Goal: Find specific page/section: Find specific page/section

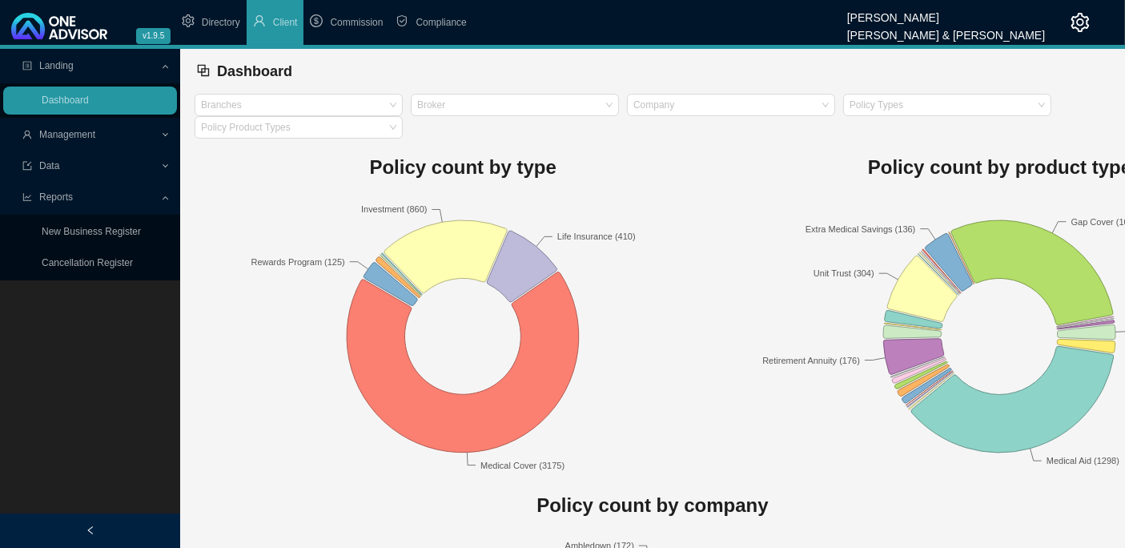
click at [106, 131] on span "Management" at bounding box center [91, 135] width 138 height 28
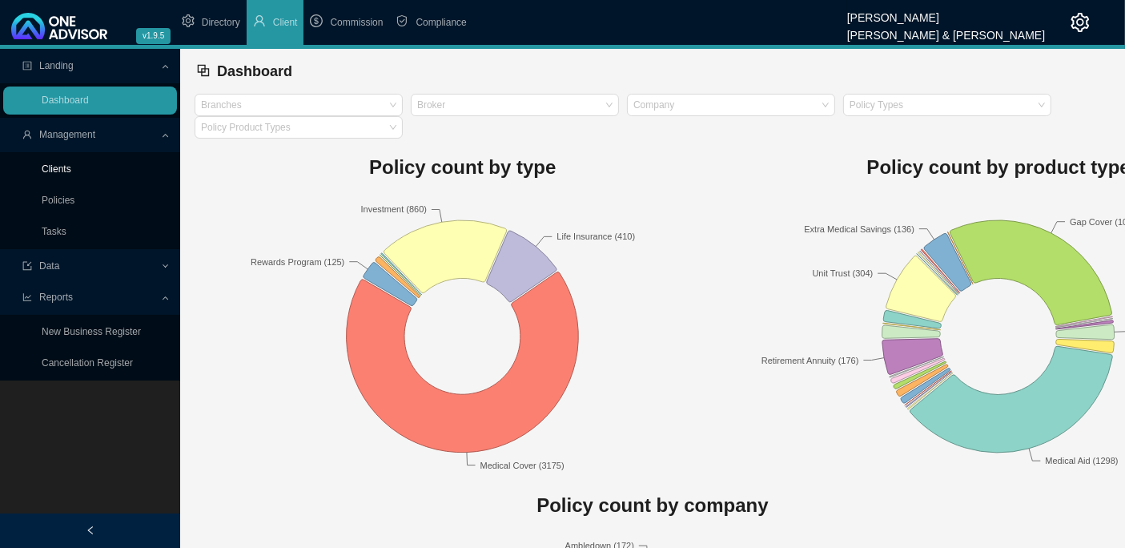
click at [69, 166] on link "Clients" at bounding box center [57, 168] width 30 height 11
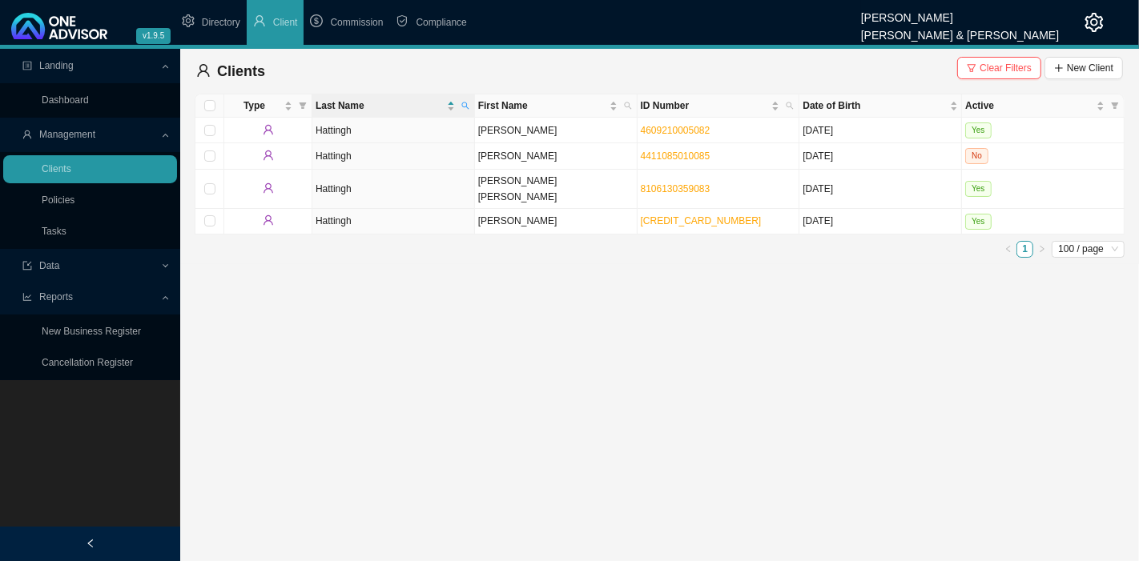
click at [473, 105] on th "Last Name" at bounding box center [393, 105] width 163 height 23
click at [464, 102] on icon "search" at bounding box center [465, 106] width 8 height 8
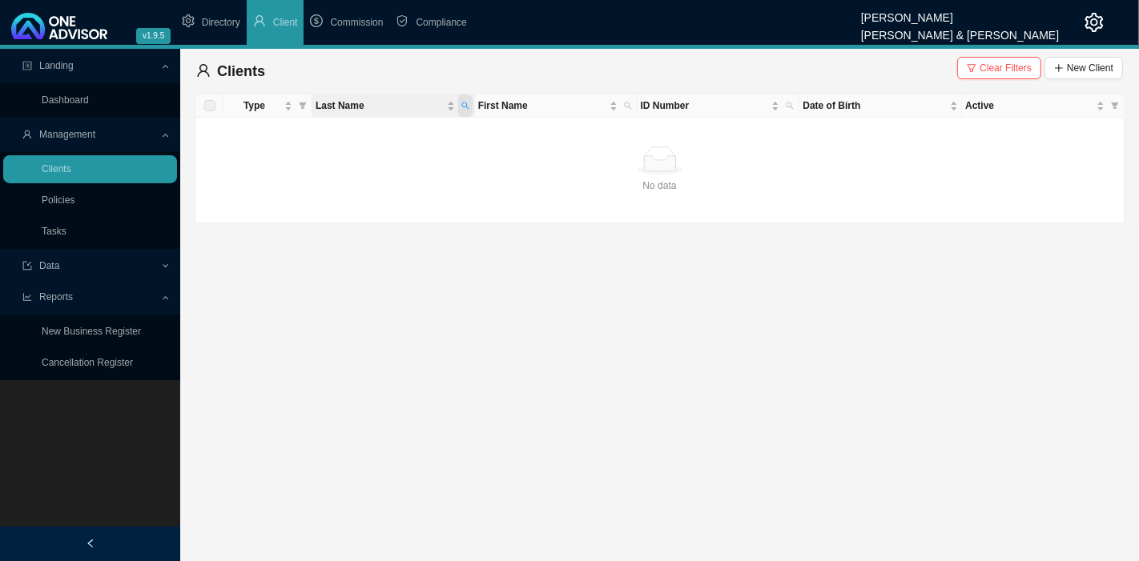
click at [468, 102] on icon "search" at bounding box center [465, 106] width 8 height 8
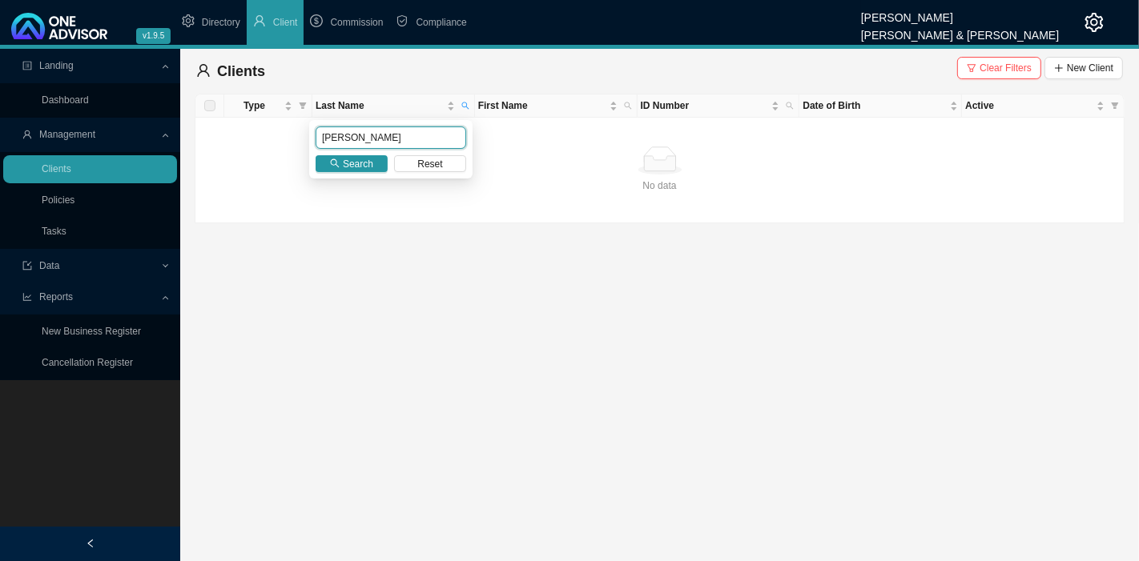
click at [389, 141] on input "[PERSON_NAME]" at bounding box center [391, 138] width 151 height 22
type input "sch"
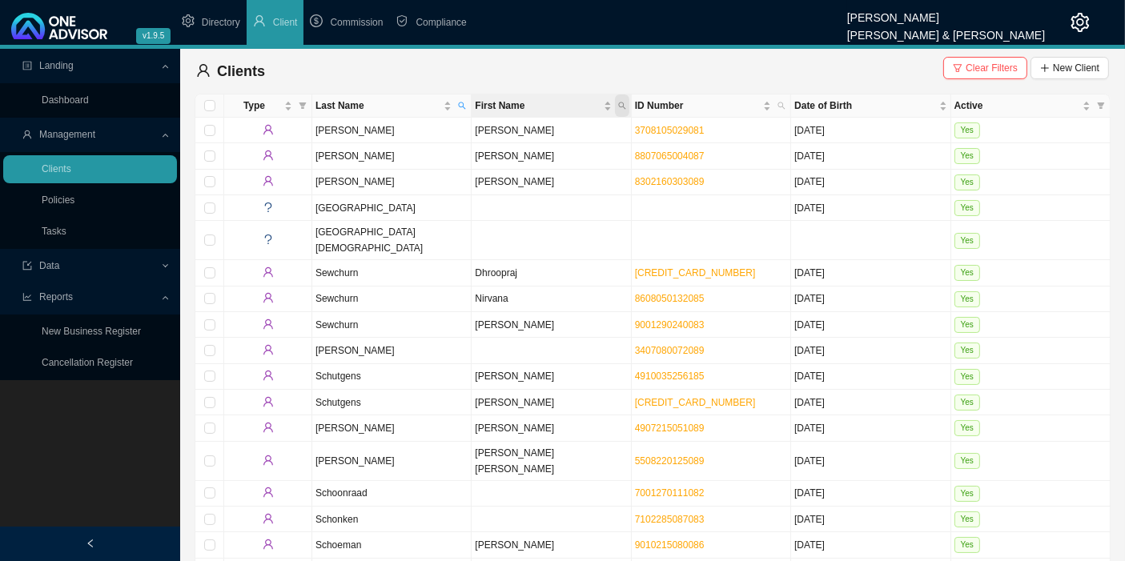
click at [623, 107] on icon "search" at bounding box center [621, 105] width 7 height 7
type input "[PERSON_NAME]"
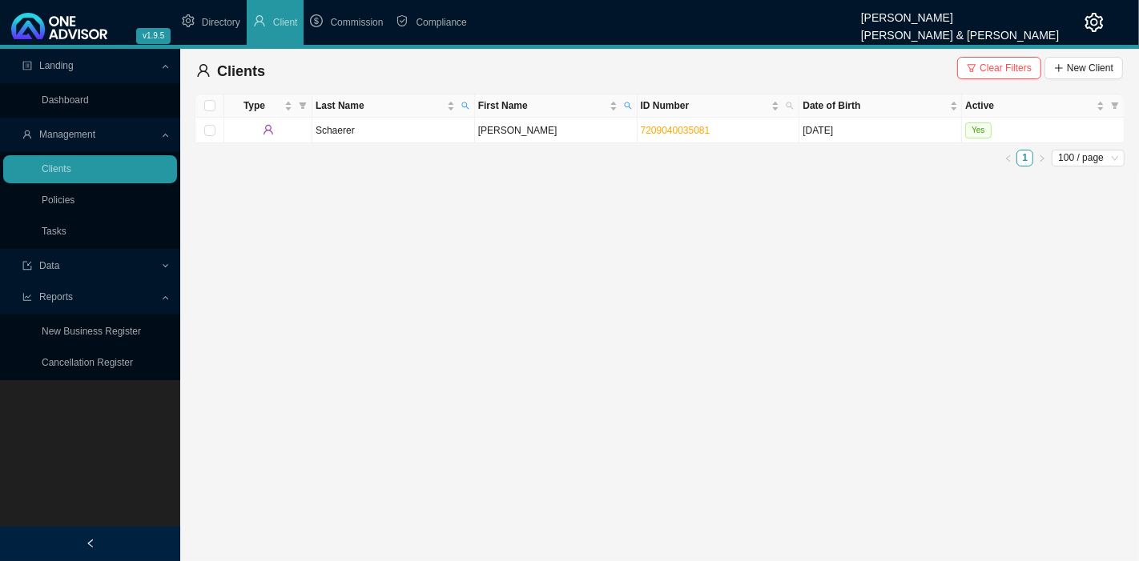
click at [676, 134] on link "7209040035081" at bounding box center [676, 130] width 70 height 11
click at [464, 107] on icon "search" at bounding box center [465, 106] width 8 height 8
click at [383, 139] on input "sch" at bounding box center [391, 138] width 151 height 22
type input "[PERSON_NAME]"
click at [629, 102] on icon "search" at bounding box center [628, 106] width 8 height 8
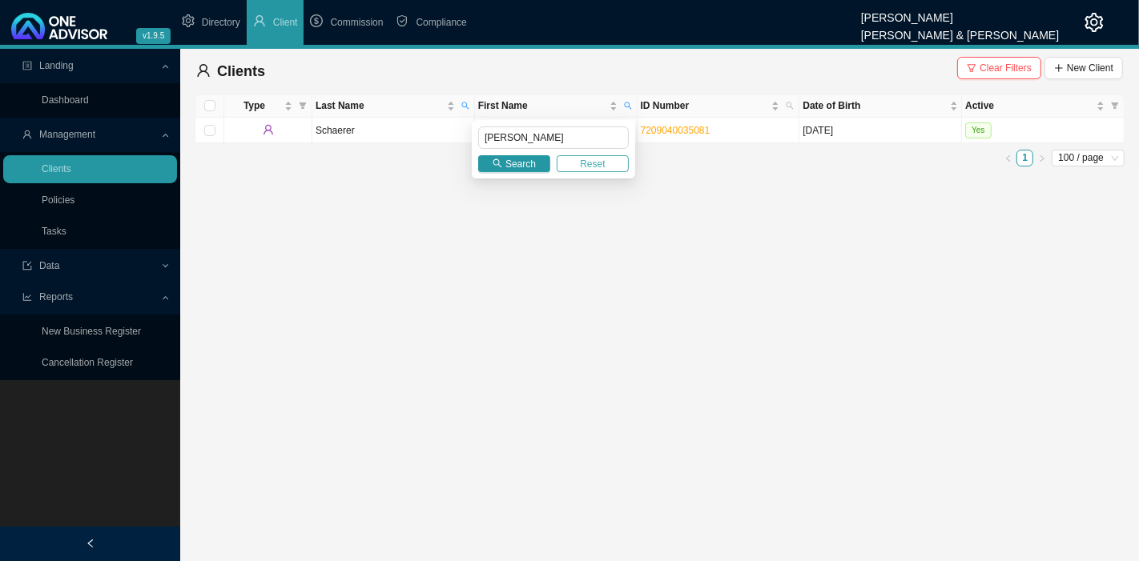
click at [605, 163] on button "Reset" at bounding box center [593, 163] width 72 height 17
click at [515, 171] on div "Search Reset" at bounding box center [553, 149] width 163 height 58
click at [498, 163] on icon "search" at bounding box center [497, 164] width 10 height 10
